Goal: Download file/media

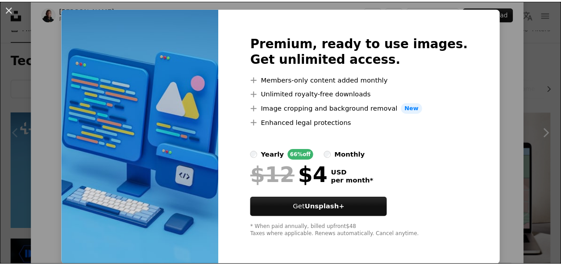
scroll to position [21, 0]
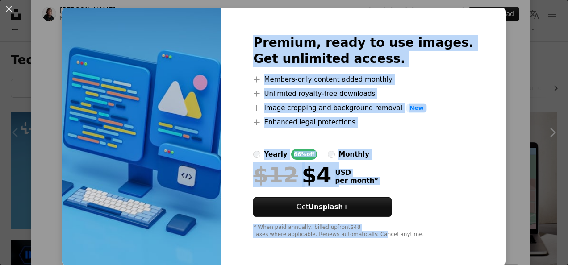
drag, startPoint x: 264, startPoint y: 37, endPoint x: 381, endPoint y: 248, distance: 241.6
click at [381, 248] on div "Premium, ready to use images. Get unlimited access. A plus sign Members-only co…" at bounding box center [363, 136] width 284 height 257
copy div "Premium, ready to use images. Get unlimited access. A plus sign Members-only co…"
click at [516, 64] on div "An X shape Premium, ready to use images. Get unlimited access. A plus sign Memb…" at bounding box center [284, 132] width 568 height 265
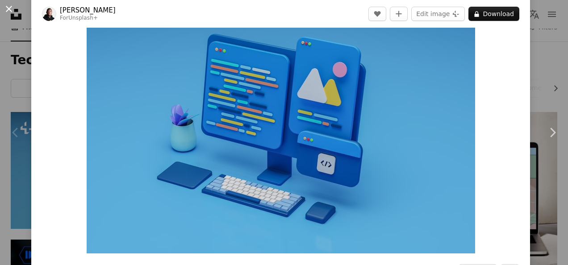
click at [11, 9] on button "An X shape" at bounding box center [9, 9] width 11 height 11
